Goal: Information Seeking & Learning: Compare options

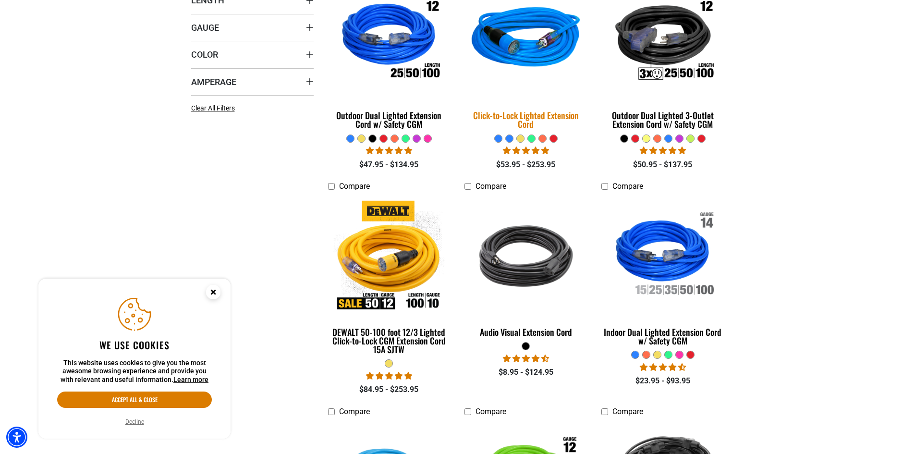
scroll to position [320, 0]
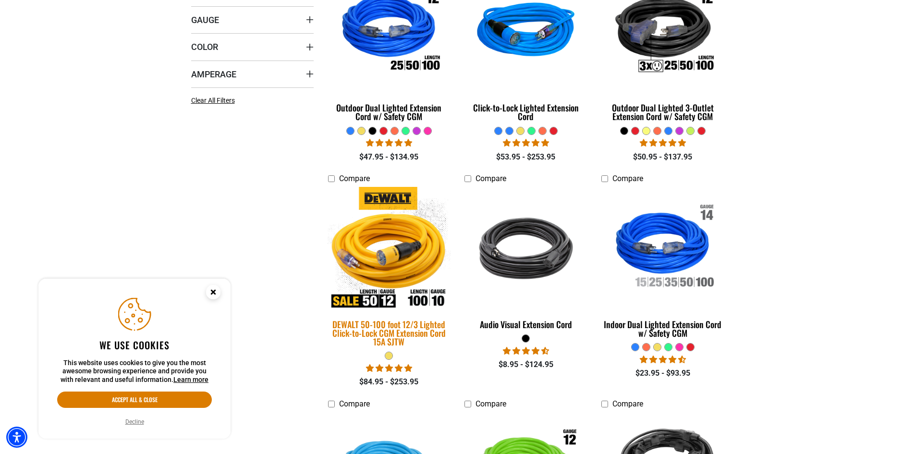
click at [398, 259] on img at bounding box center [389, 248] width 134 height 123
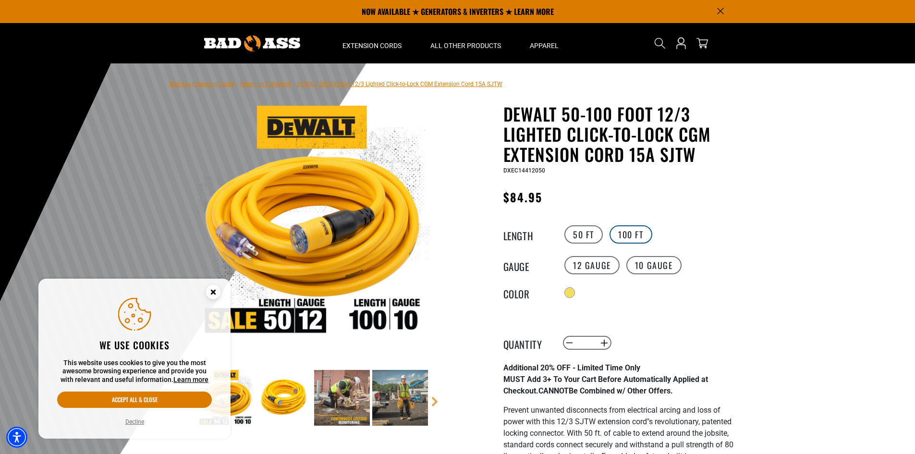
click at [628, 233] on label "100 FT" at bounding box center [630, 234] width 43 height 18
click at [575, 233] on label "50 FT" at bounding box center [583, 234] width 38 height 18
click at [638, 263] on label "10 Gauge" at bounding box center [653, 265] width 55 height 18
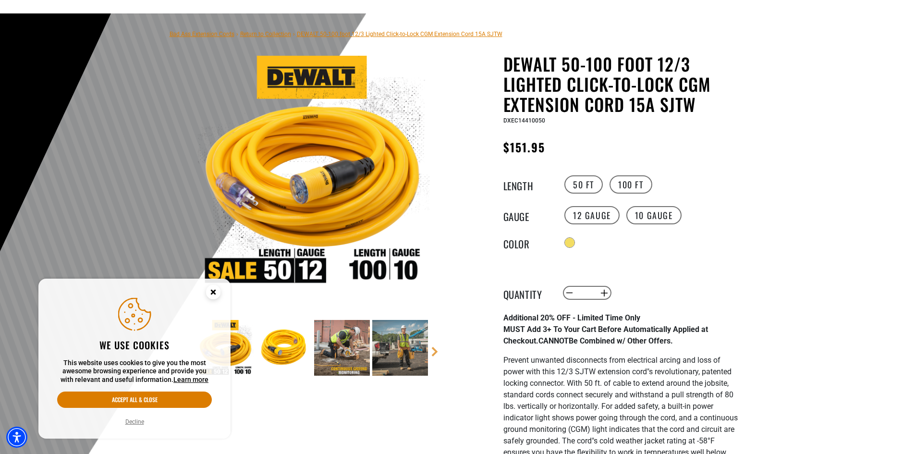
scroll to position [80, 0]
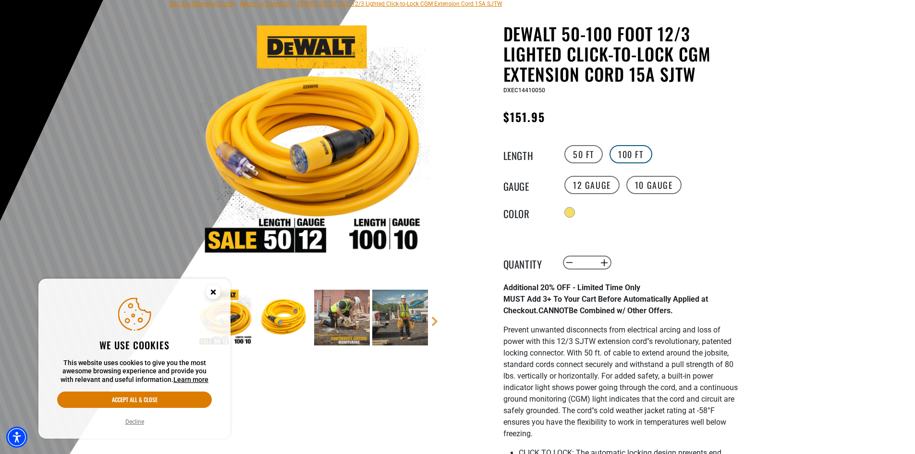
click at [635, 153] on label "100 FT" at bounding box center [630, 154] width 43 height 18
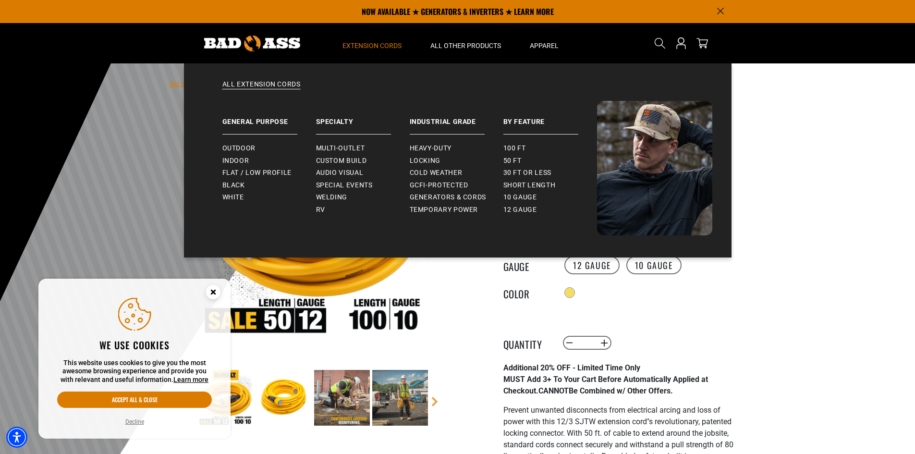
click at [369, 43] on span "Extension Cords" at bounding box center [371, 45] width 59 height 9
click at [435, 148] on span "Heavy-Duty" at bounding box center [431, 148] width 42 height 9
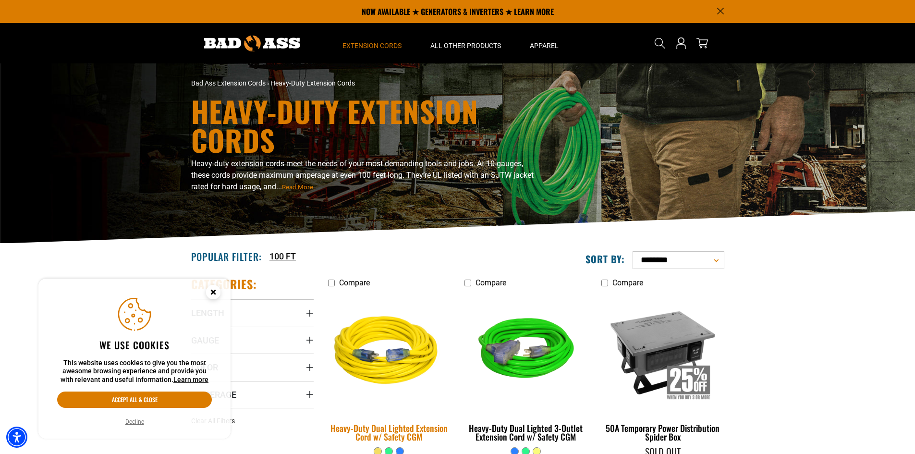
click at [413, 360] on img at bounding box center [389, 351] width 134 height 123
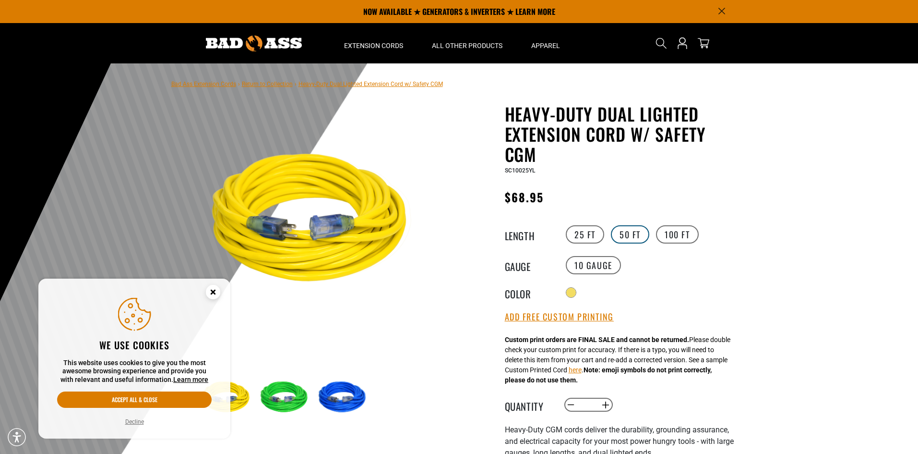
click at [637, 236] on label "50 FT" at bounding box center [630, 234] width 38 height 18
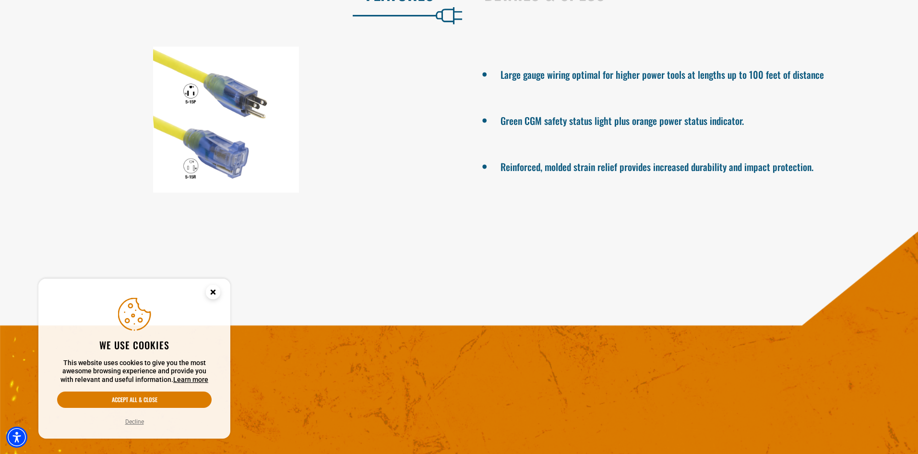
scroll to position [880, 0]
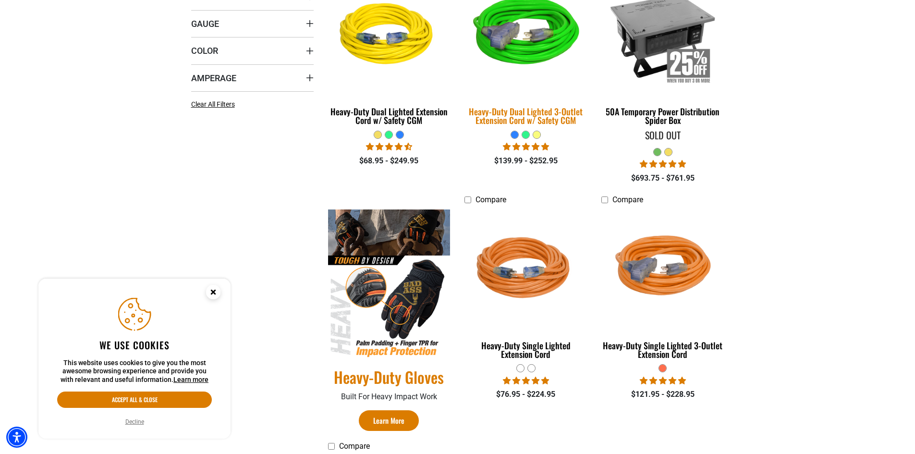
scroll to position [400, 0]
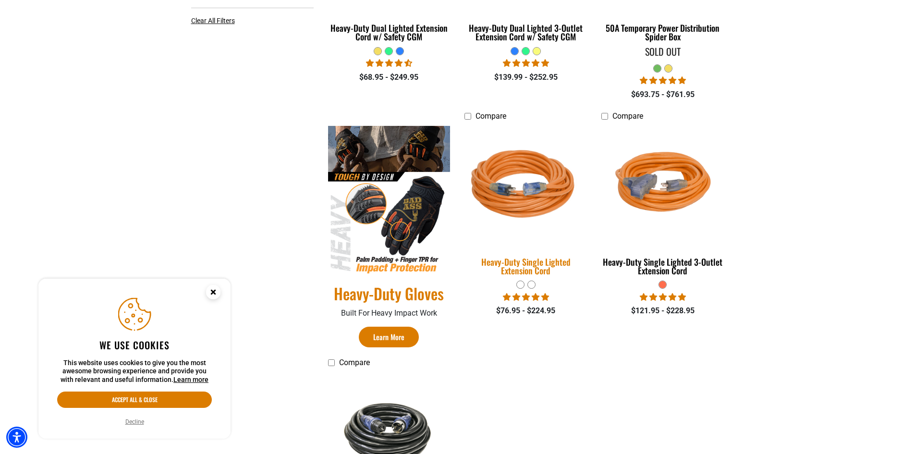
click at [531, 183] on img at bounding box center [526, 185] width 134 height 123
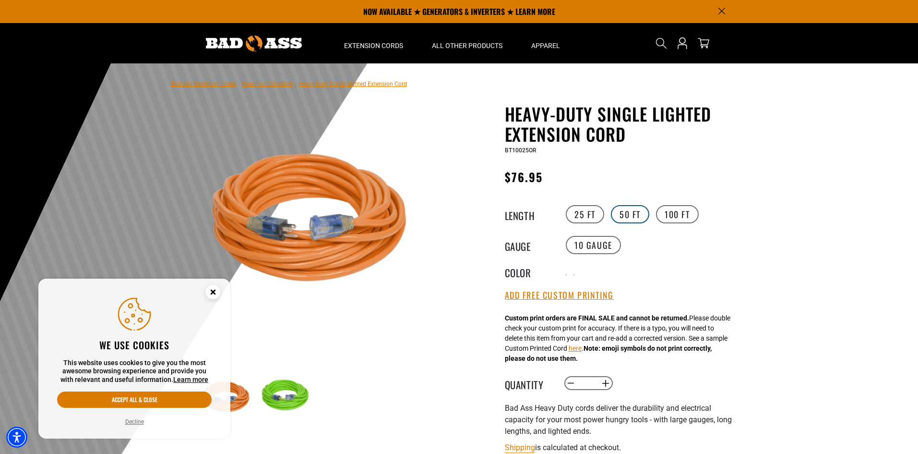
click at [636, 217] on label "50 FT" at bounding box center [630, 214] width 38 height 18
click at [679, 211] on label "100 FT" at bounding box center [677, 214] width 43 height 18
click at [629, 214] on label "50 FT" at bounding box center [630, 214] width 38 height 18
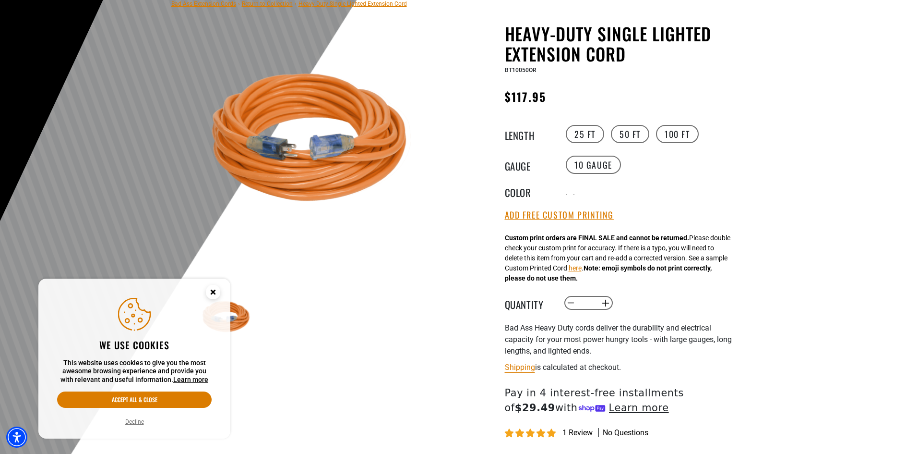
scroll to position [160, 0]
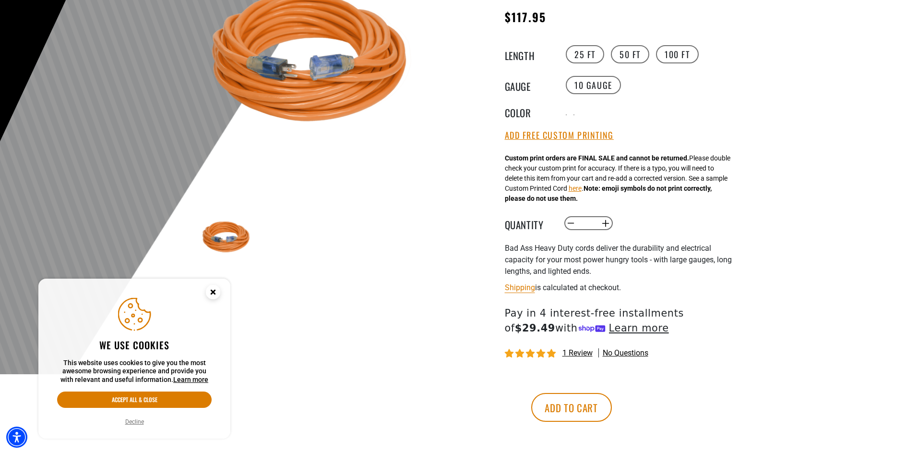
click at [213, 296] on circle "Close this option" at bounding box center [213, 292] width 14 height 14
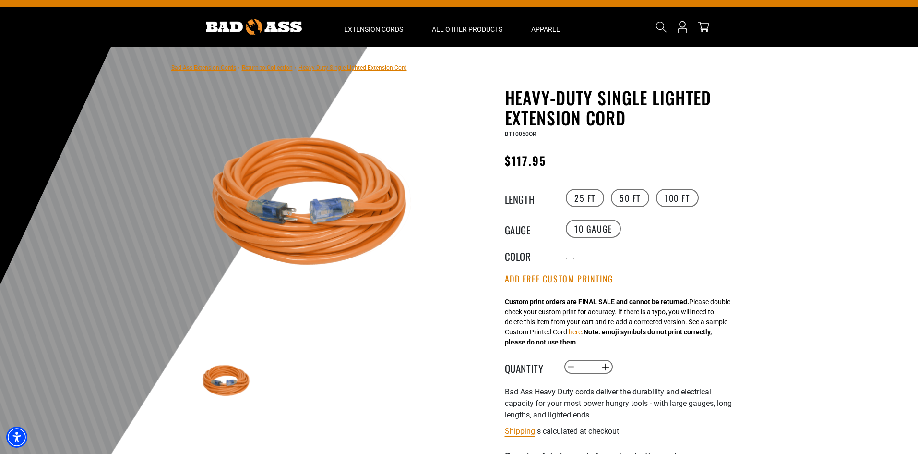
scroll to position [0, 0]
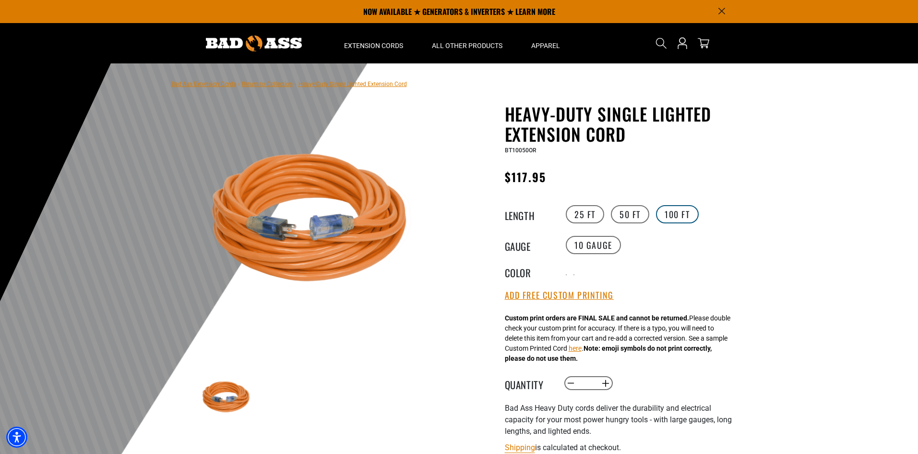
click at [667, 213] on label "100 FT" at bounding box center [677, 214] width 43 height 18
click at [637, 218] on label "50 FT" at bounding box center [630, 214] width 38 height 18
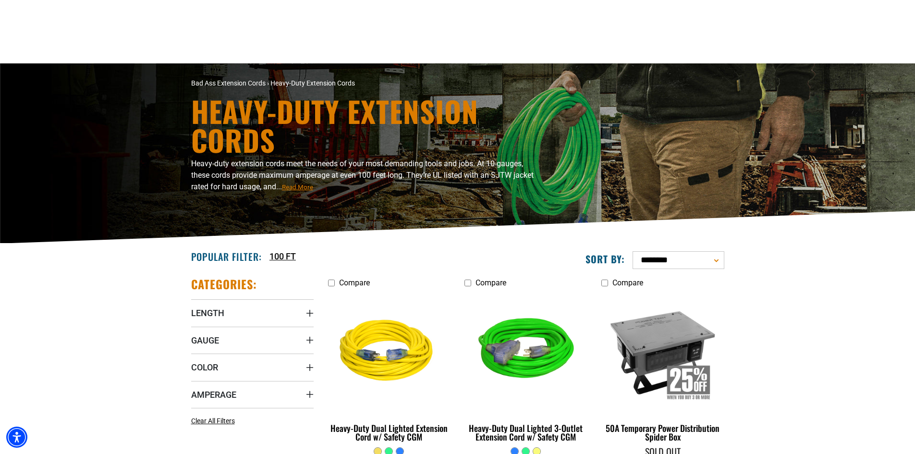
scroll to position [80, 0]
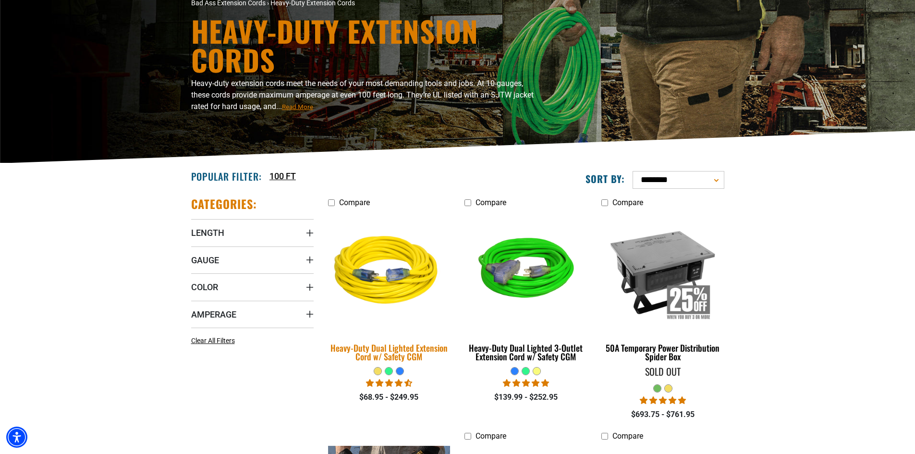
click at [391, 297] on img at bounding box center [389, 271] width 134 height 123
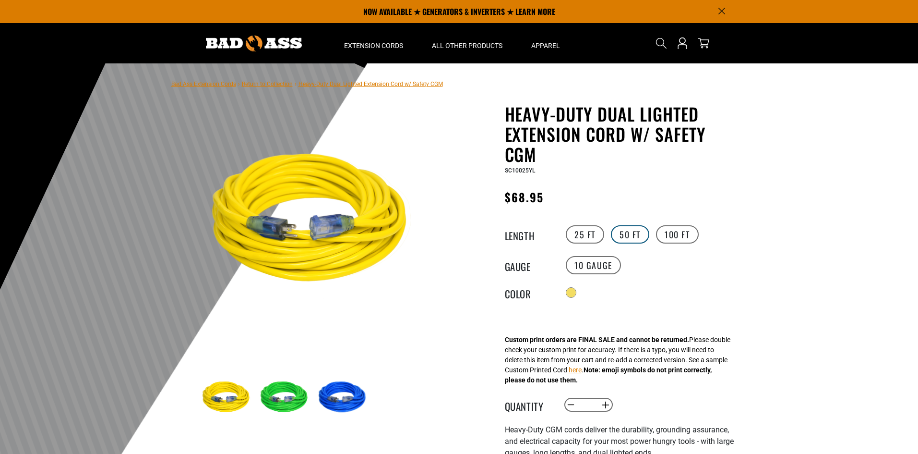
click at [622, 237] on label "50 FT" at bounding box center [630, 234] width 38 height 18
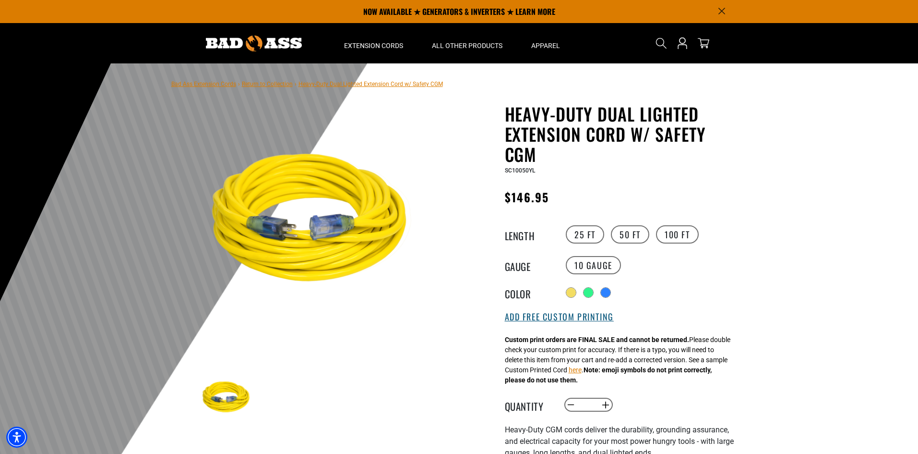
click at [586, 317] on button "Add Free Custom Printing" at bounding box center [559, 317] width 109 height 11
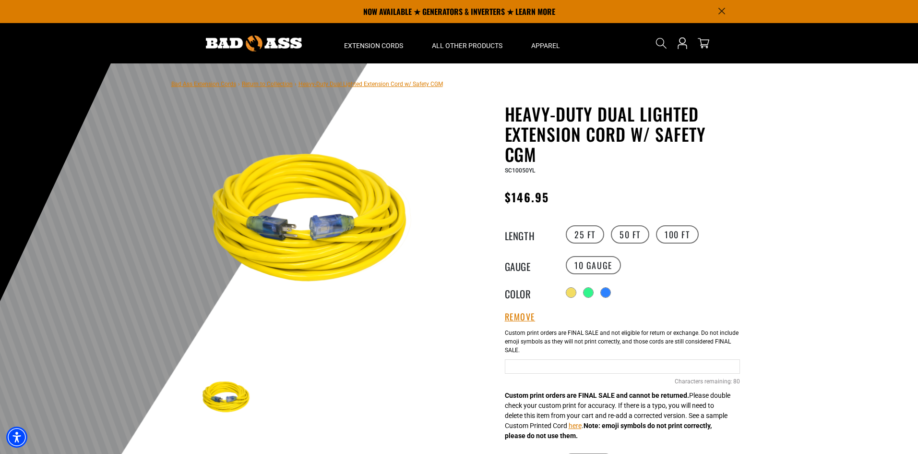
click at [576, 370] on input "Yellow Cables" at bounding box center [622, 366] width 235 height 14
click at [592, 293] on div at bounding box center [590, 294] width 10 height 10
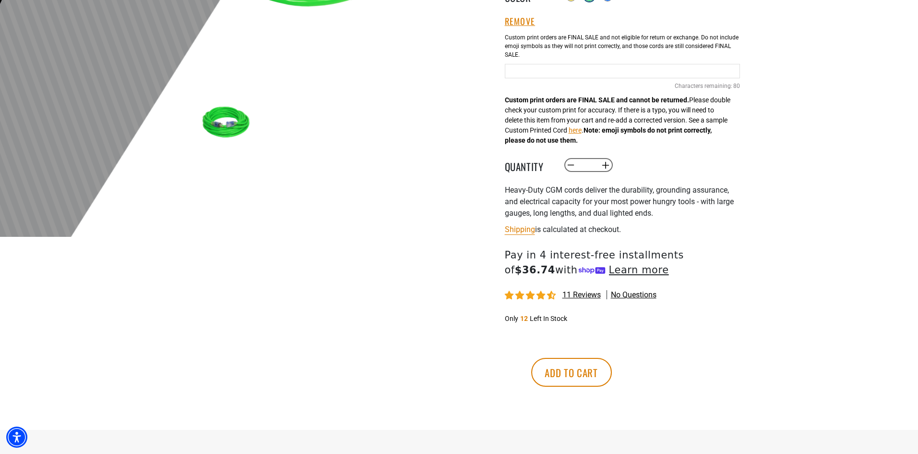
scroll to position [320, 0]
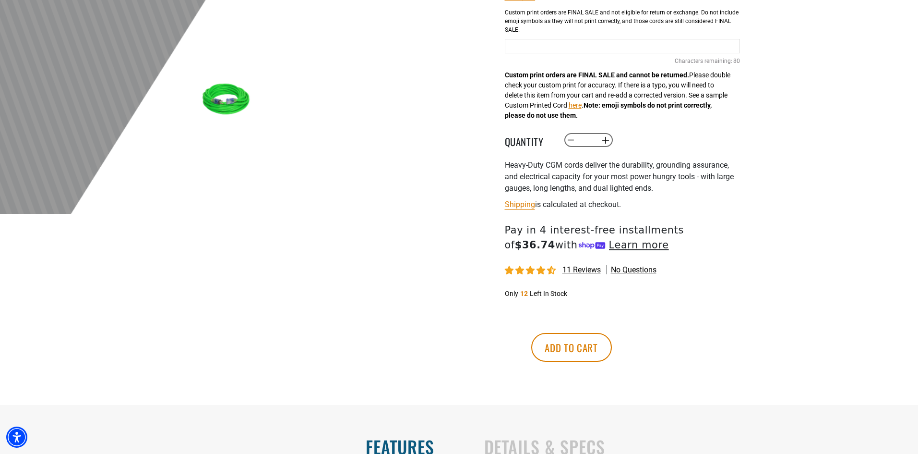
click at [588, 272] on span "11 reviews" at bounding box center [582, 269] width 38 height 9
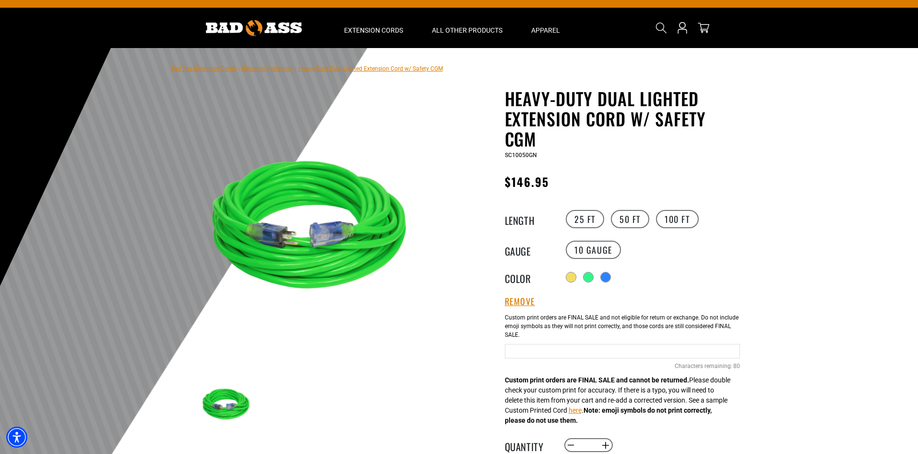
scroll to position [0, 0]
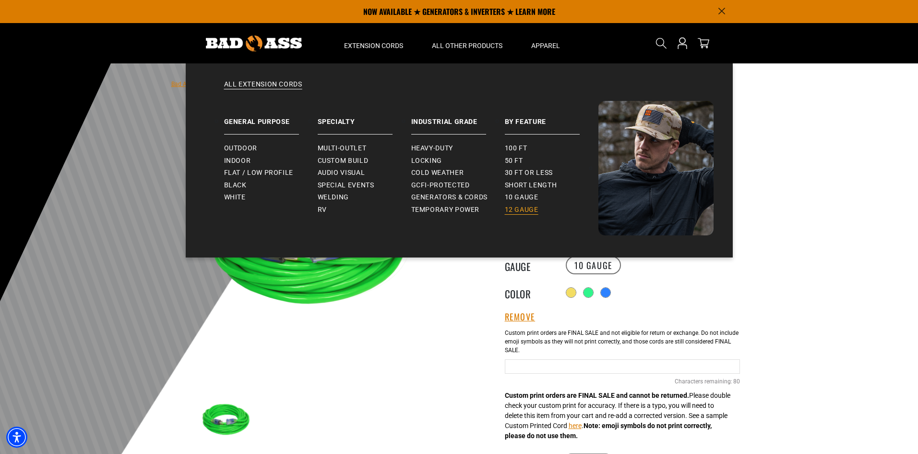
click at [525, 207] on span "12 gauge" at bounding box center [522, 209] width 34 height 9
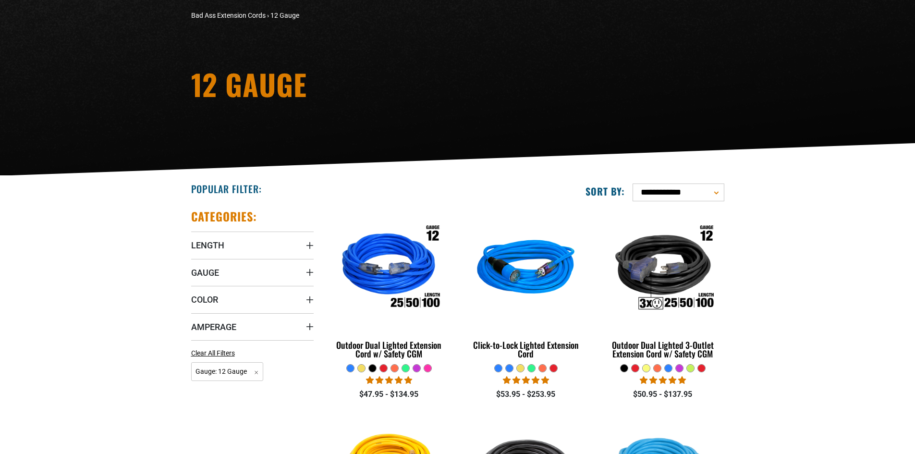
scroll to position [80, 0]
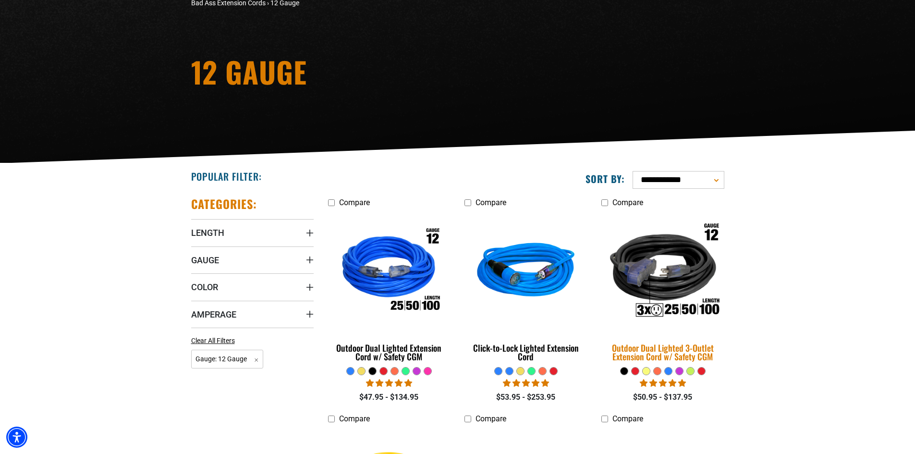
click at [663, 276] on img at bounding box center [662, 271] width 134 height 123
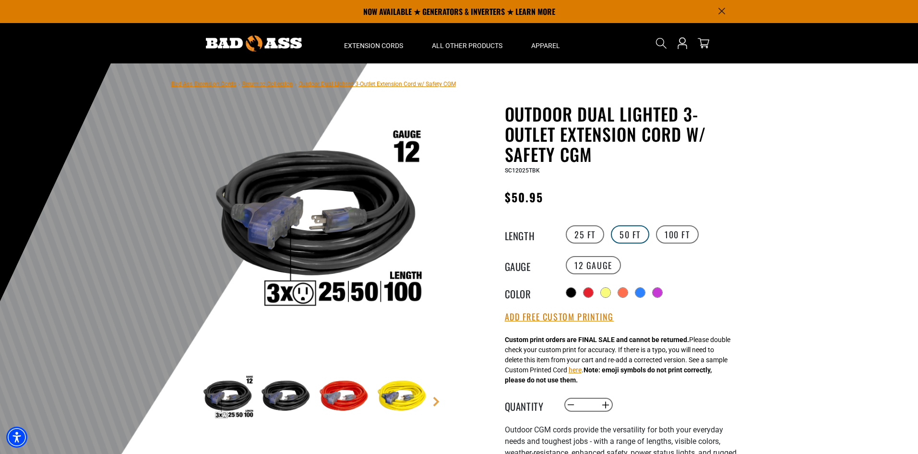
click at [638, 231] on label "50 FT" at bounding box center [630, 234] width 38 height 18
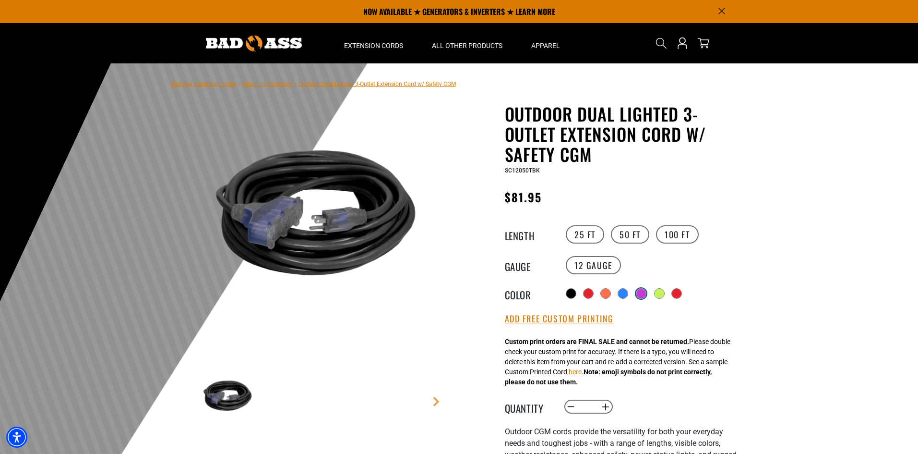
click at [645, 294] on div at bounding box center [642, 294] width 10 height 10
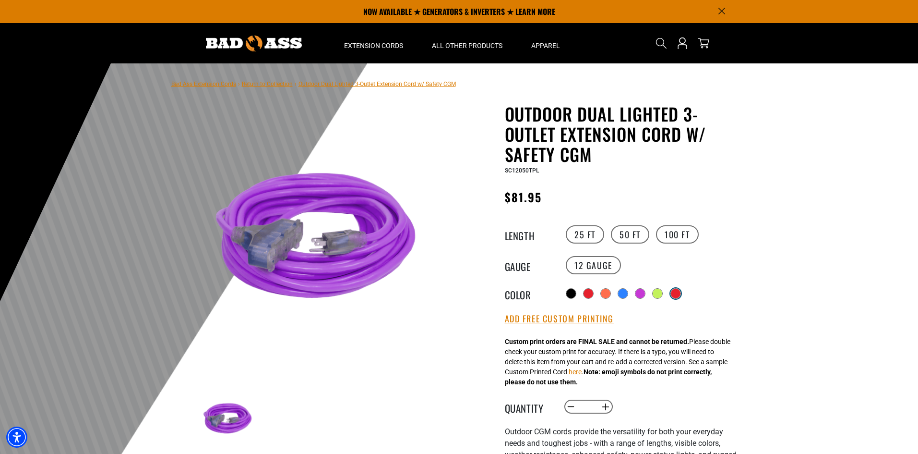
click at [682, 292] on label "products.product.variant_sold_out_or_unavailable" at bounding box center [676, 293] width 12 height 12
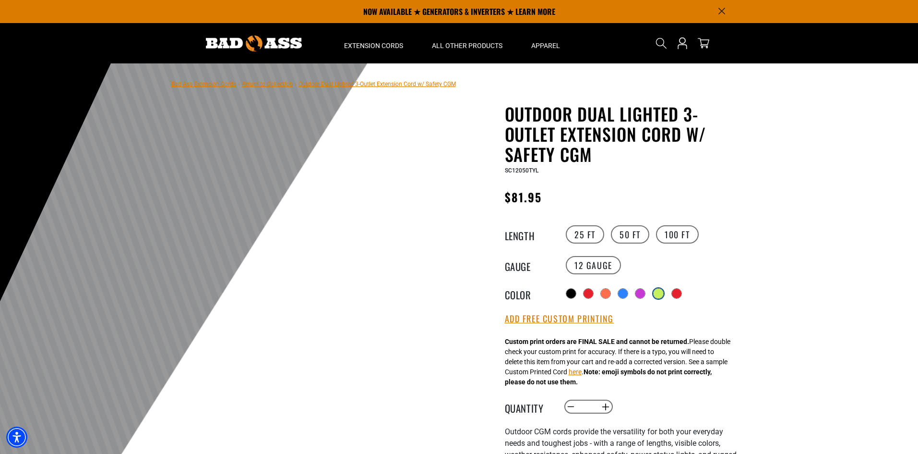
click at [657, 294] on div at bounding box center [659, 294] width 10 height 10
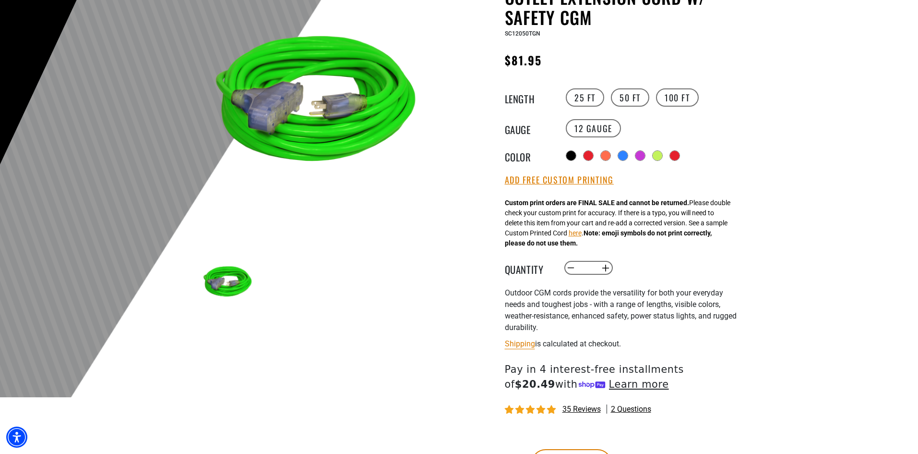
scroll to position [160, 0]
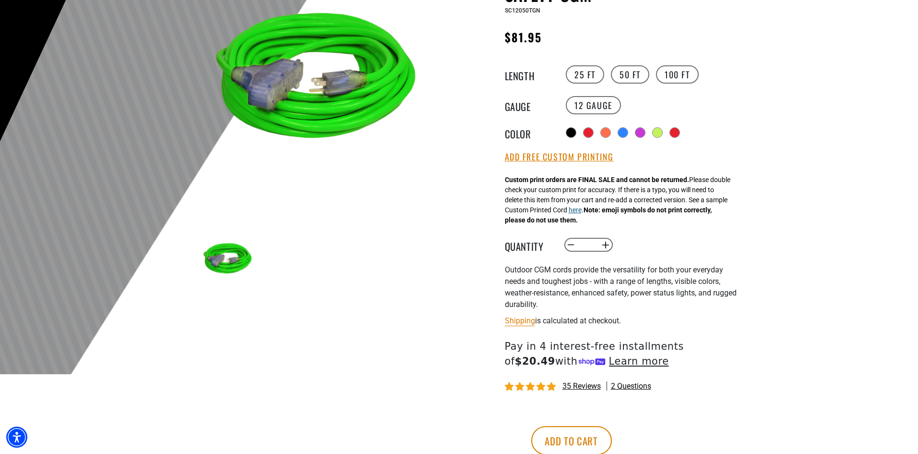
click at [582, 213] on button "here" at bounding box center [575, 210] width 13 height 10
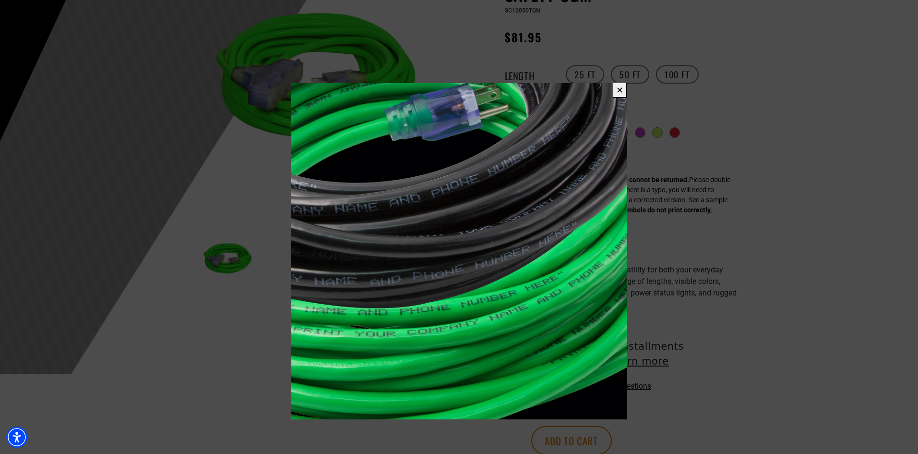
click at [615, 90] on button "✕" at bounding box center [620, 90] width 15 height 16
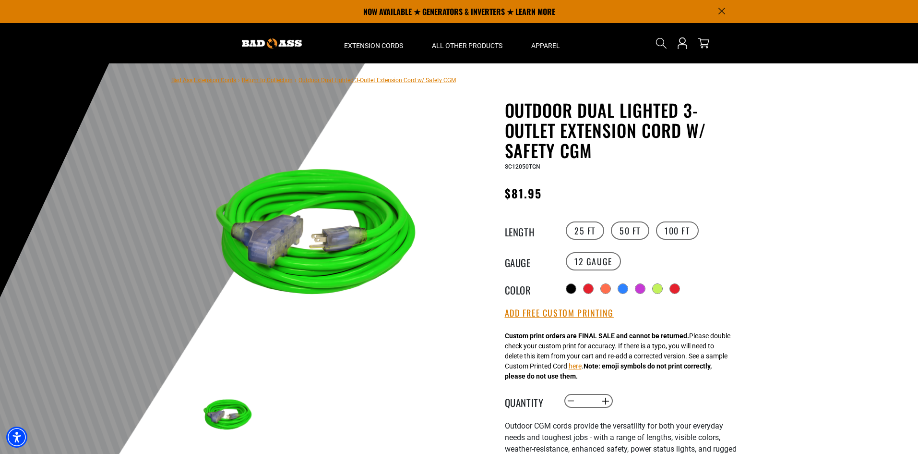
scroll to position [0, 0]
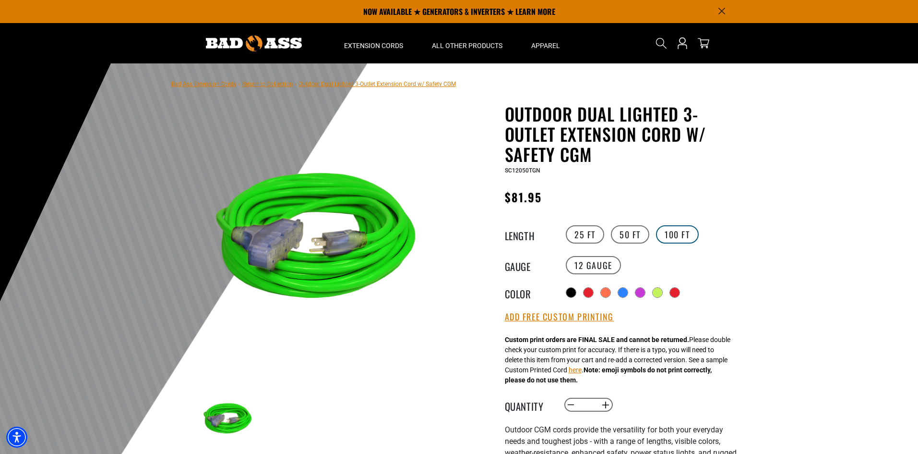
click at [680, 229] on label "100 FT" at bounding box center [677, 234] width 43 height 18
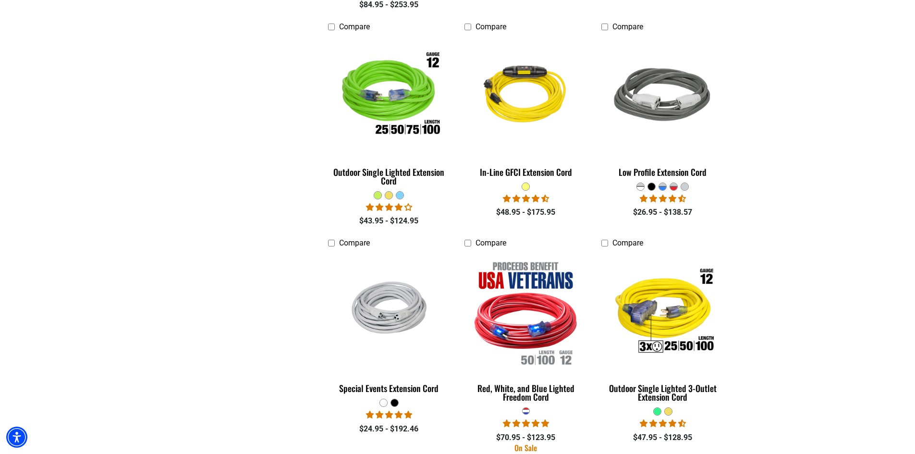
scroll to position [720, 0]
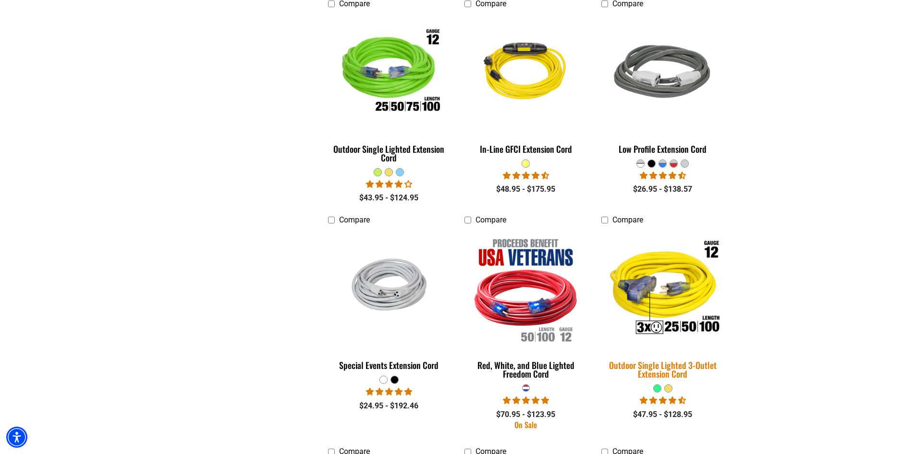
click at [681, 293] on img at bounding box center [662, 289] width 134 height 123
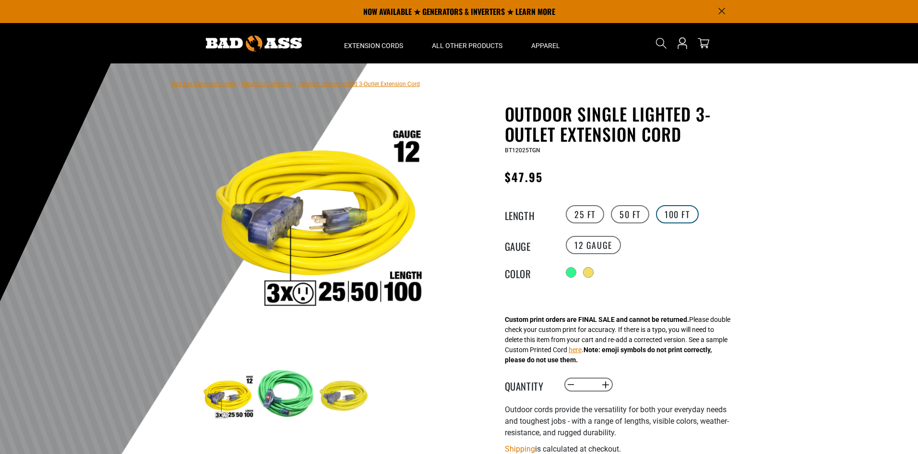
click at [677, 212] on label "100 FT" at bounding box center [677, 214] width 43 height 18
click at [640, 212] on label "50 FT" at bounding box center [630, 214] width 38 height 18
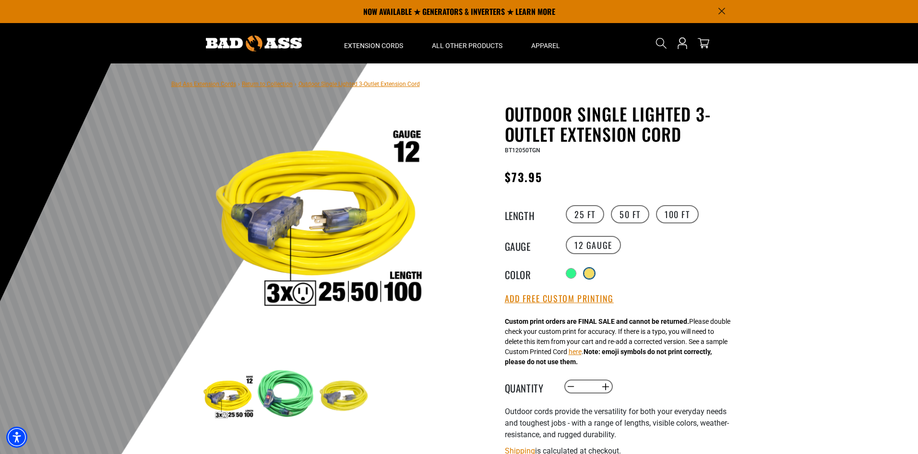
click at [590, 270] on div at bounding box center [590, 273] width 10 height 10
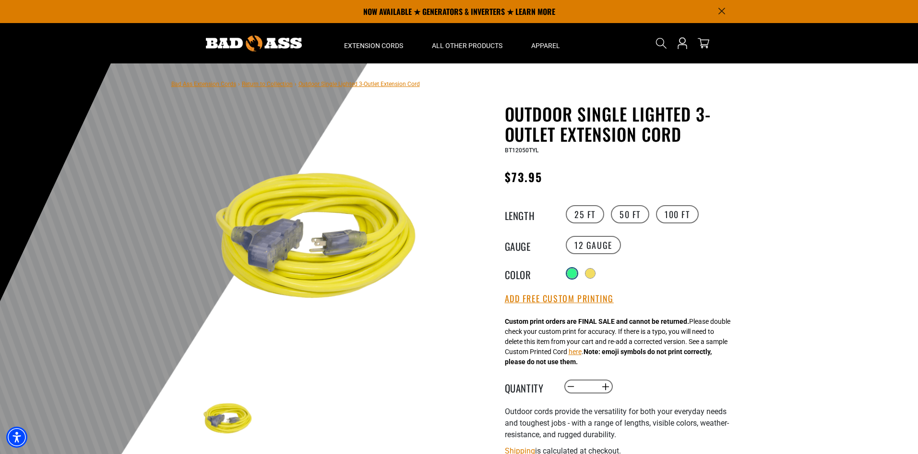
click at [570, 269] on div at bounding box center [572, 273] width 10 height 10
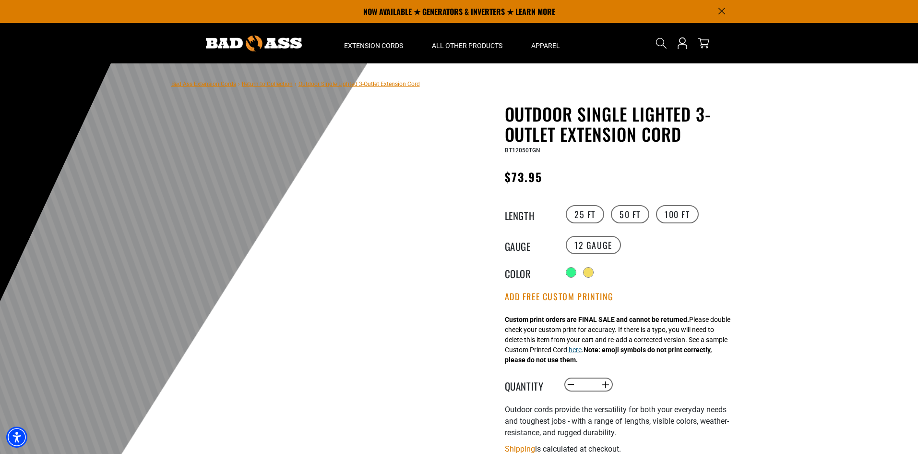
click at [582, 352] on button "here" at bounding box center [575, 350] width 13 height 10
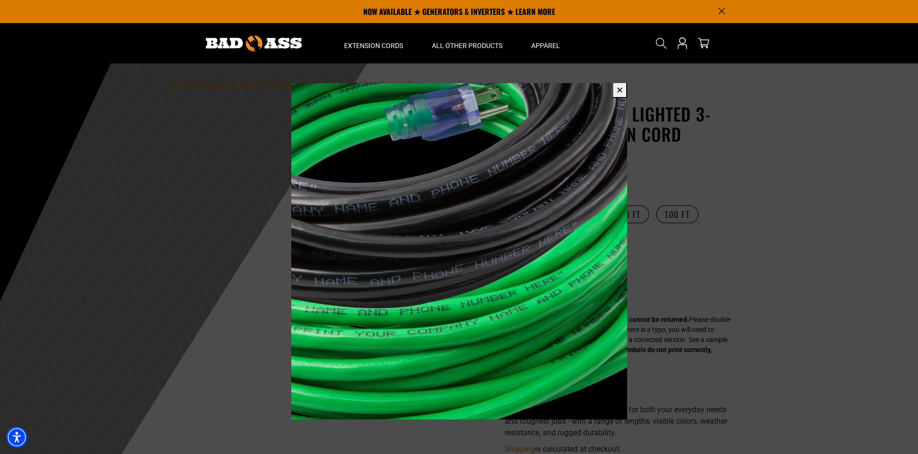
click at [777, 291] on span at bounding box center [459, 227] width 918 height 454
click at [702, 255] on span at bounding box center [459, 227] width 918 height 454
click at [621, 93] on button "✕" at bounding box center [620, 90] width 15 height 16
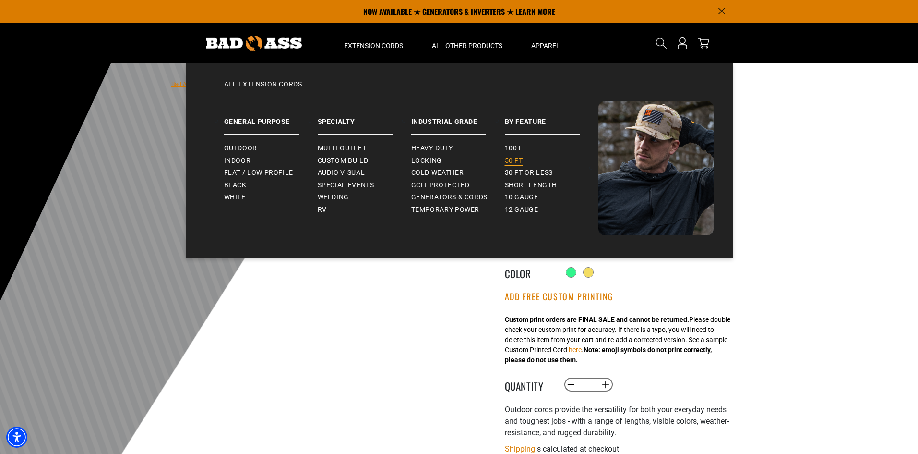
click at [517, 164] on span "50 ft" at bounding box center [514, 161] width 18 height 9
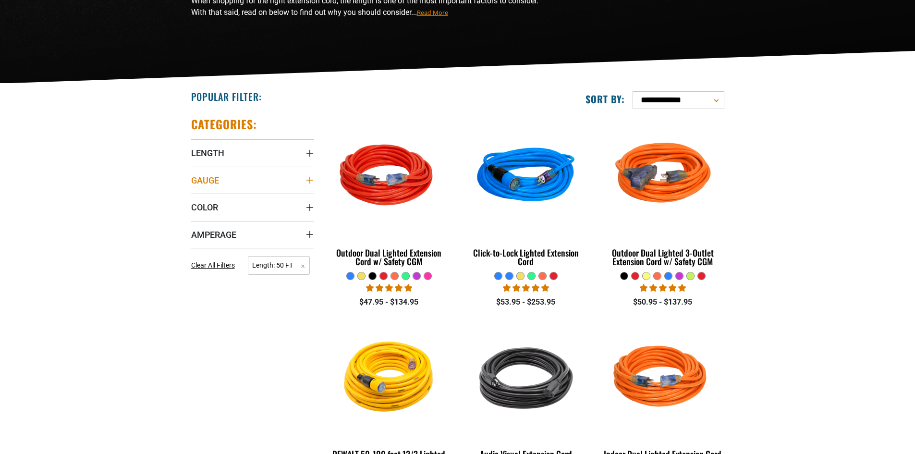
click at [307, 179] on icon "Gauge" at bounding box center [310, 180] width 8 height 8
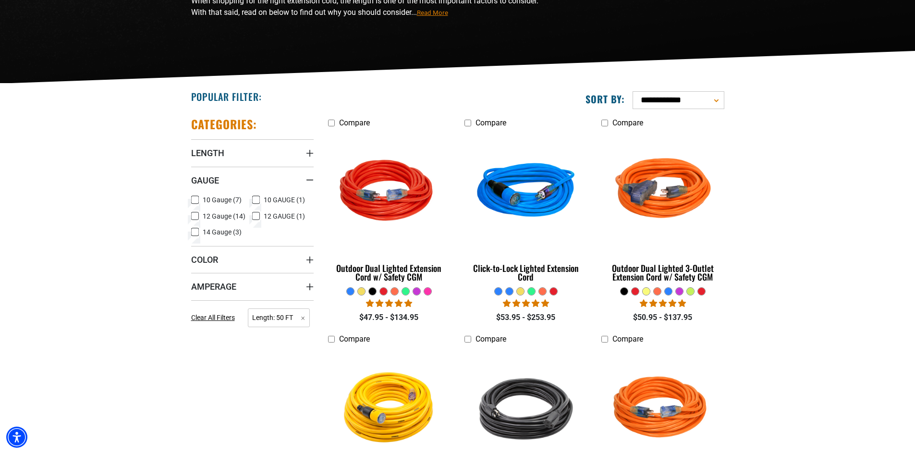
click at [226, 217] on span "12 Gauge (14)" at bounding box center [224, 216] width 43 height 7
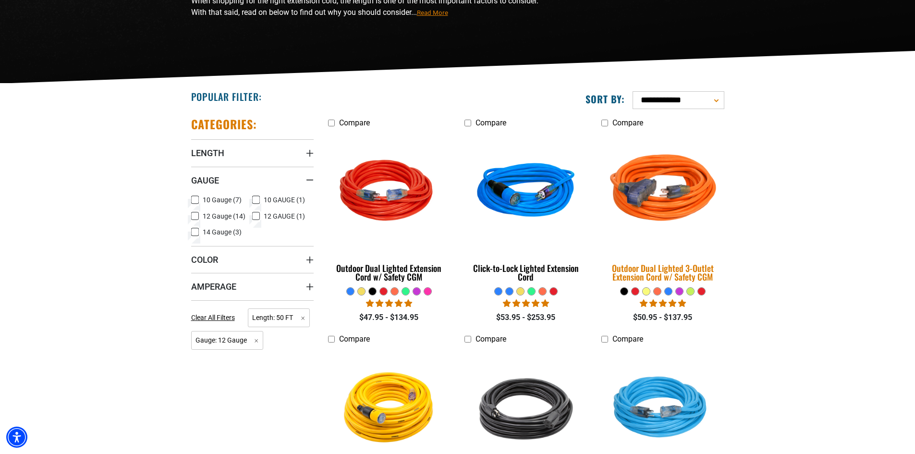
click at [664, 196] on img at bounding box center [662, 192] width 134 height 123
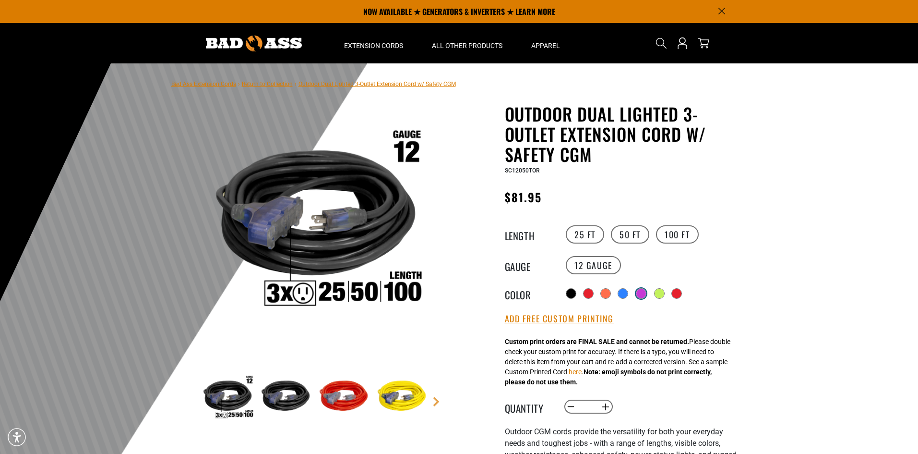
click at [645, 293] on div at bounding box center [642, 294] width 10 height 10
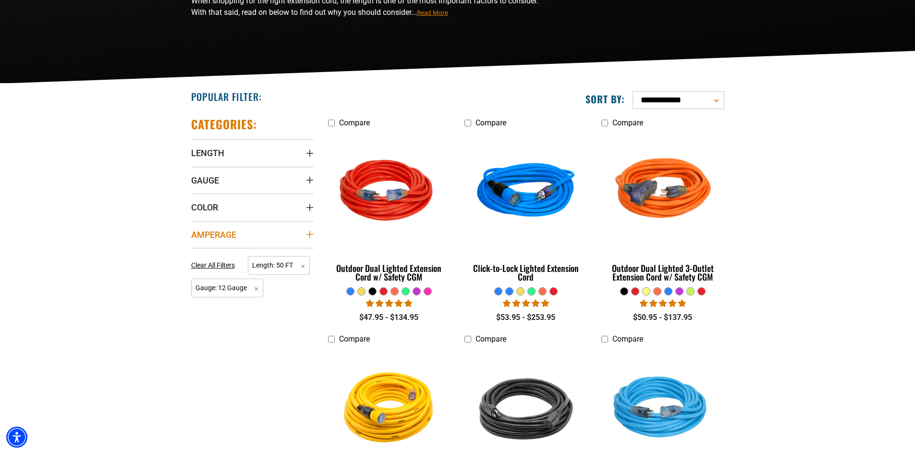
click at [288, 240] on summary "Amperage" at bounding box center [252, 234] width 122 height 27
click at [284, 230] on summary "Amperage" at bounding box center [252, 234] width 122 height 27
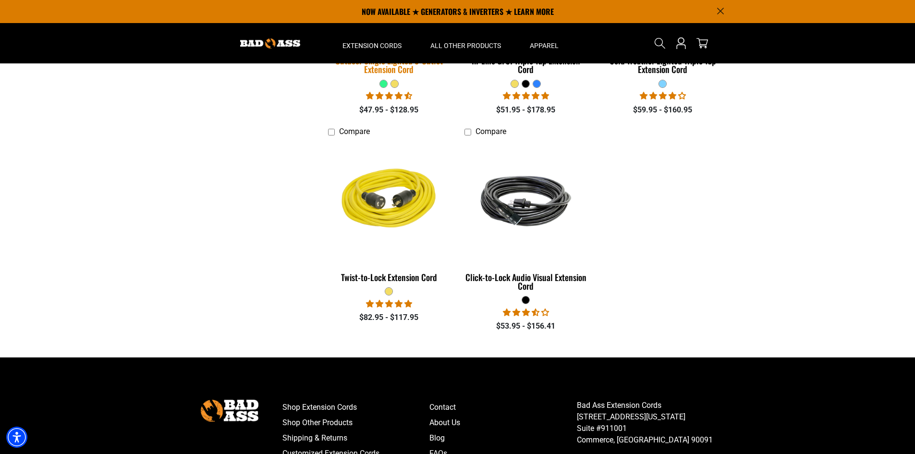
scroll to position [880, 0]
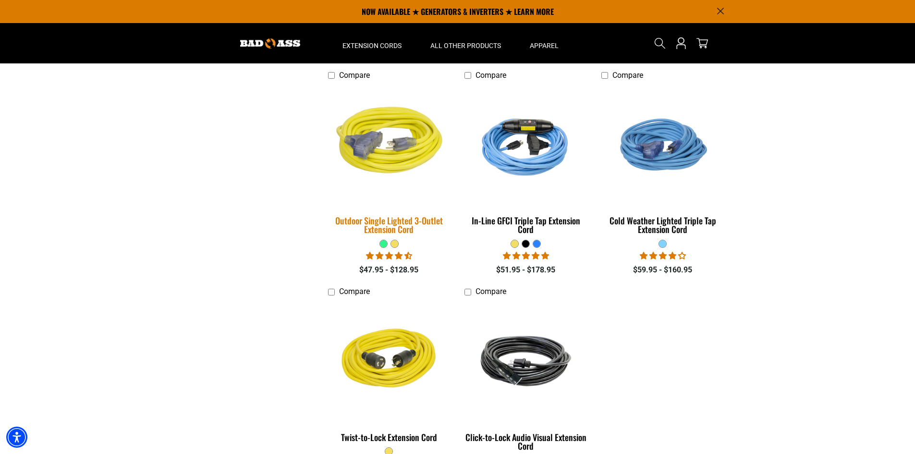
click at [377, 156] on img at bounding box center [389, 144] width 134 height 123
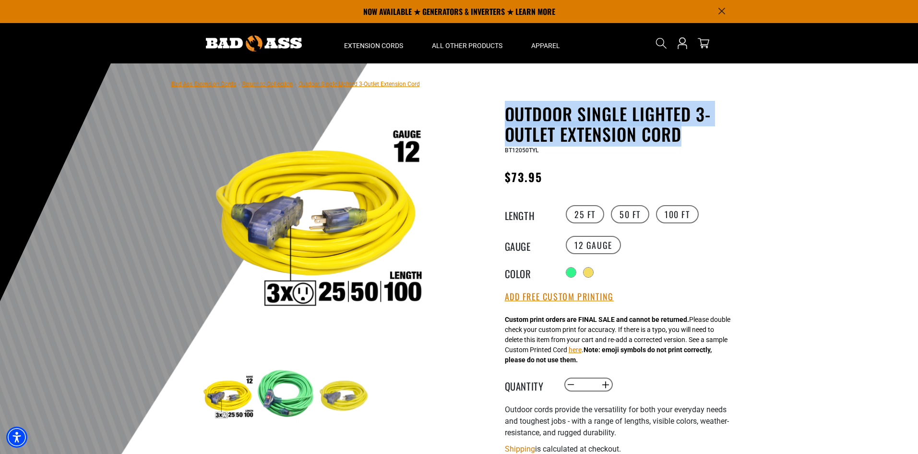
drag, startPoint x: 543, startPoint y: 113, endPoint x: 735, endPoint y: 124, distance: 191.9
click at [735, 124] on h1 "Outdoor Single Lighted 3-Outlet Extension Cord" at bounding box center [622, 124] width 235 height 40
